Goal: Use online tool/utility: Utilize a website feature to perform a specific function

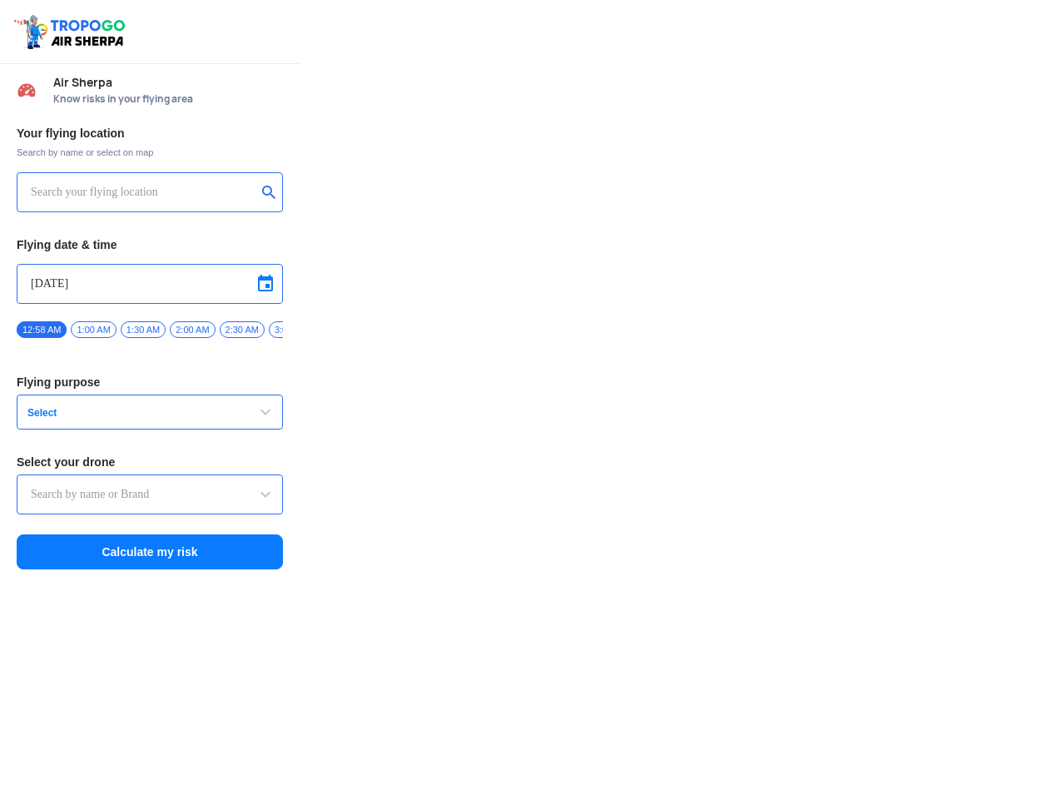
type input "DJI Mini2"
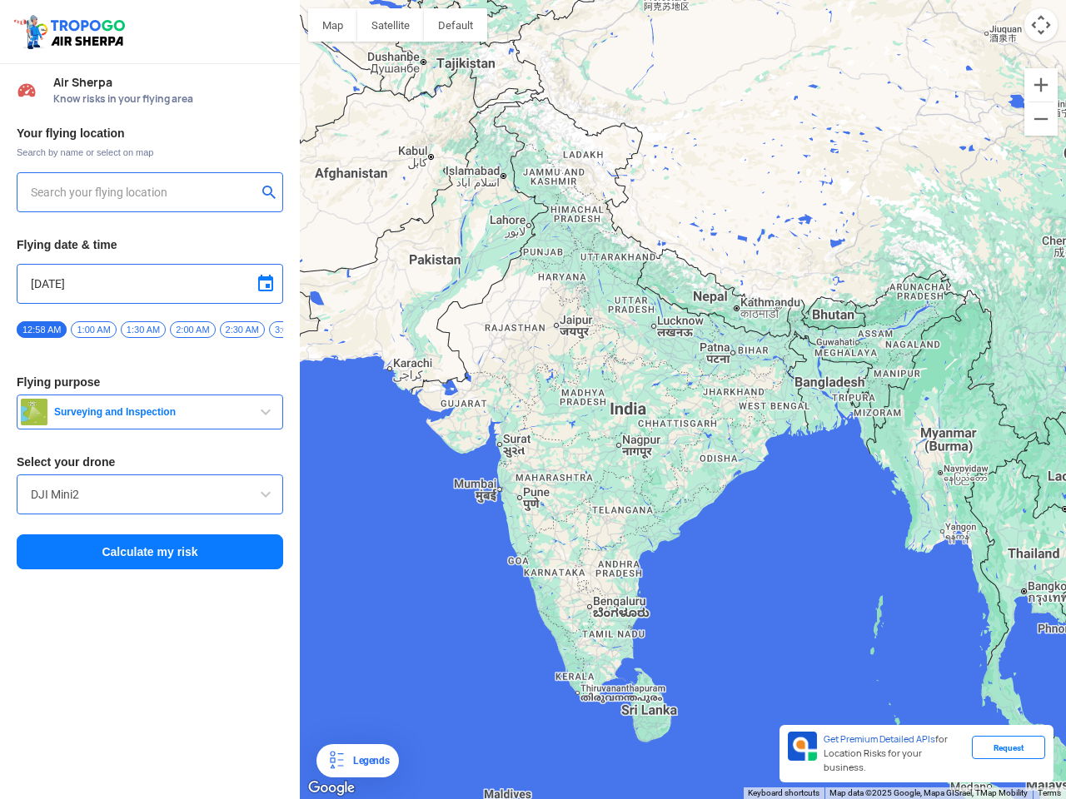
click at [72, 32] on img at bounding box center [71, 31] width 118 height 38
click at [143, 192] on input "text" at bounding box center [144, 192] width 226 height 20
click at [272, 194] on button "submit" at bounding box center [272, 194] width 20 height 17
click at [150, 284] on input "[DATE]" at bounding box center [150, 284] width 238 height 20
click at [266, 284] on div at bounding box center [533, 399] width 1066 height 799
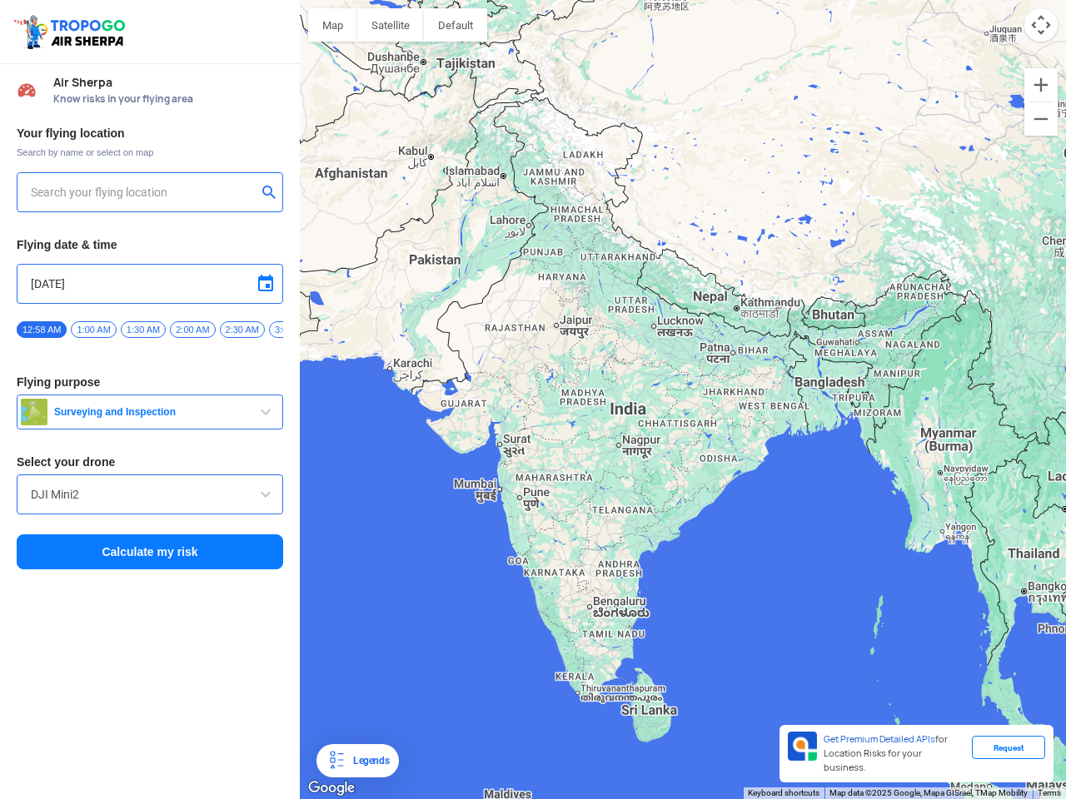
click at [42, 330] on div at bounding box center [533, 399] width 1066 height 799
click at [93, 330] on div at bounding box center [533, 399] width 1066 height 799
click at [143, 330] on div at bounding box center [533, 399] width 1066 height 799
click at [192, 330] on div at bounding box center [533, 399] width 1066 height 799
click at [242, 330] on div at bounding box center [533, 399] width 1066 height 799
